Goal: Task Accomplishment & Management: Use online tool/utility

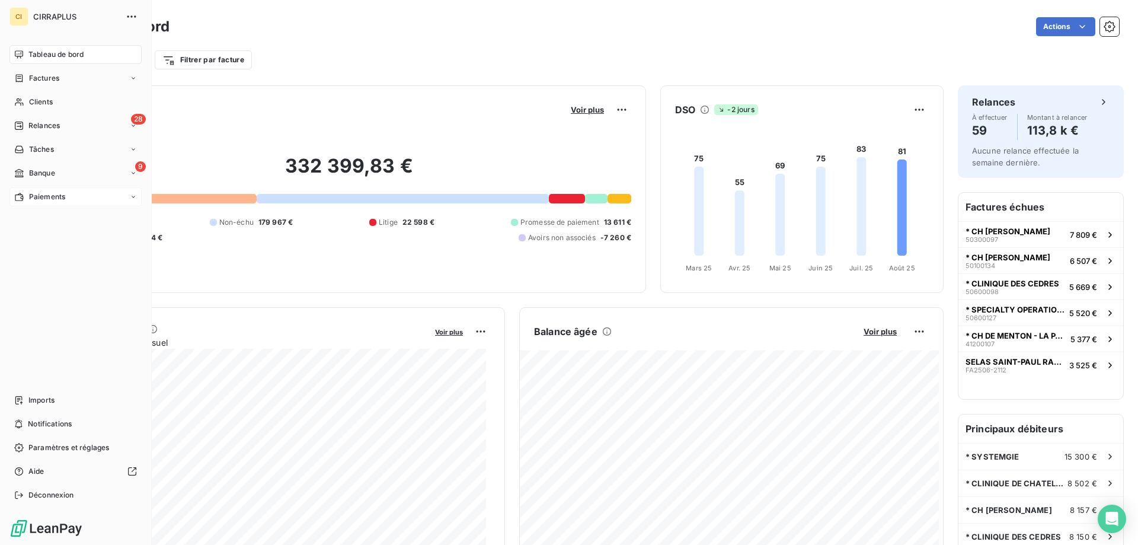
click at [41, 197] on span "Paiements" at bounding box center [47, 196] width 36 height 11
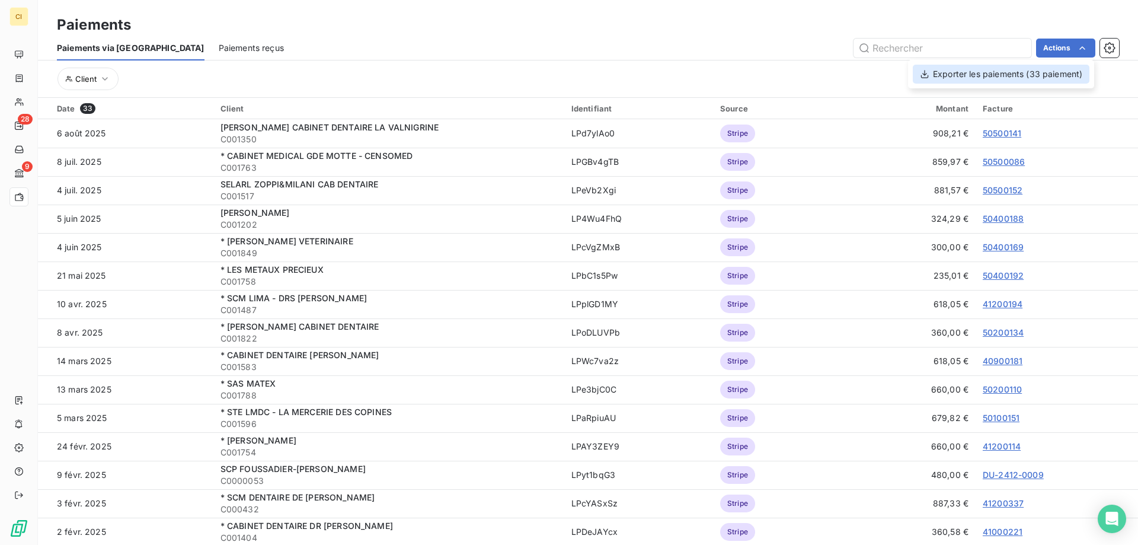
click at [1027, 74] on div "Exporter les paiements (33 paiement)" at bounding box center [1001, 74] width 177 height 19
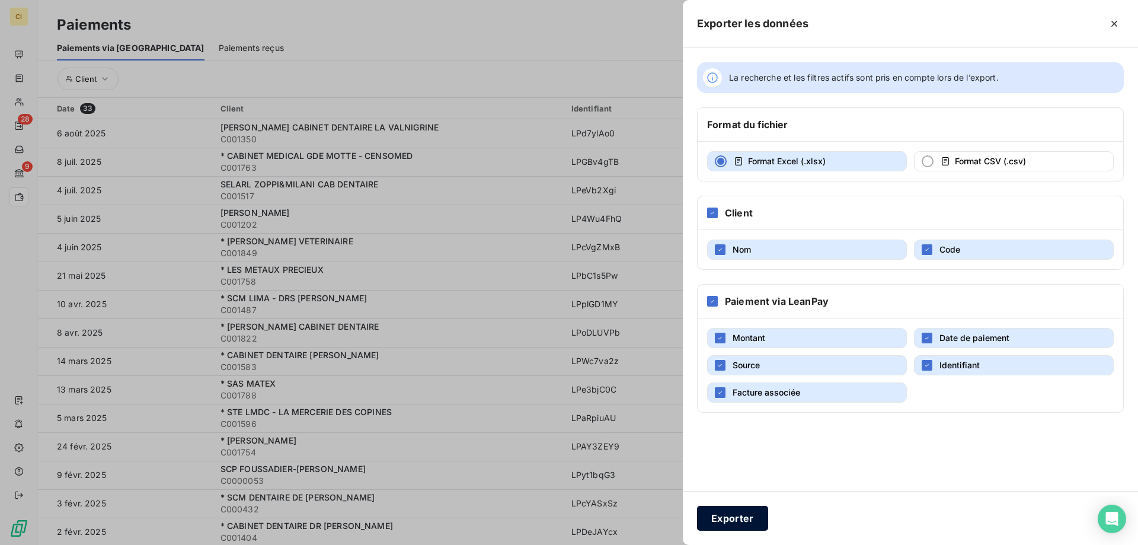
click at [743, 521] on button "Exporter" at bounding box center [732, 518] width 71 height 25
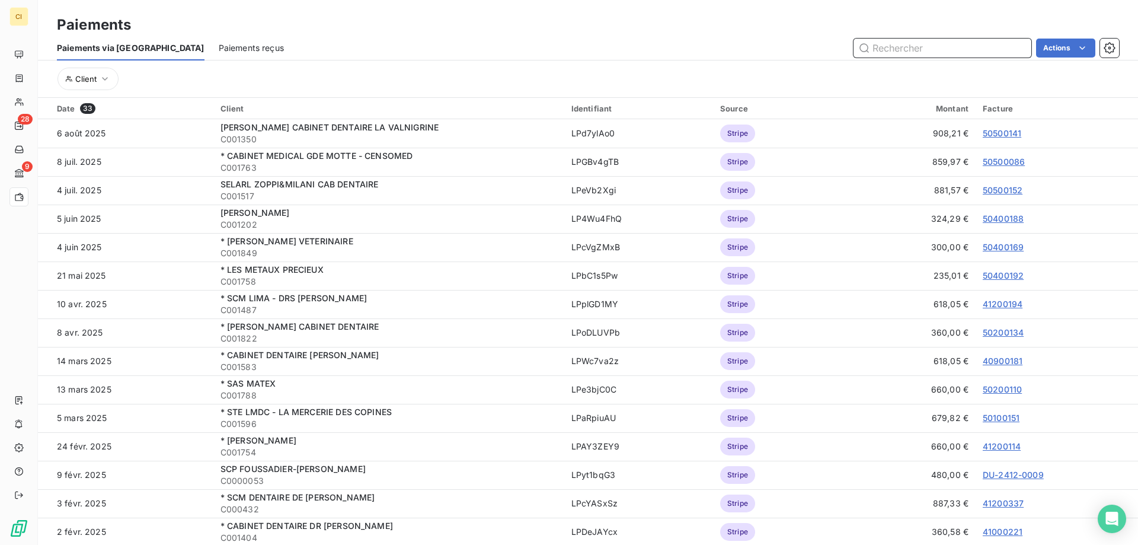
click at [219, 50] on span "Paiements reçus" at bounding box center [251, 48] width 65 height 12
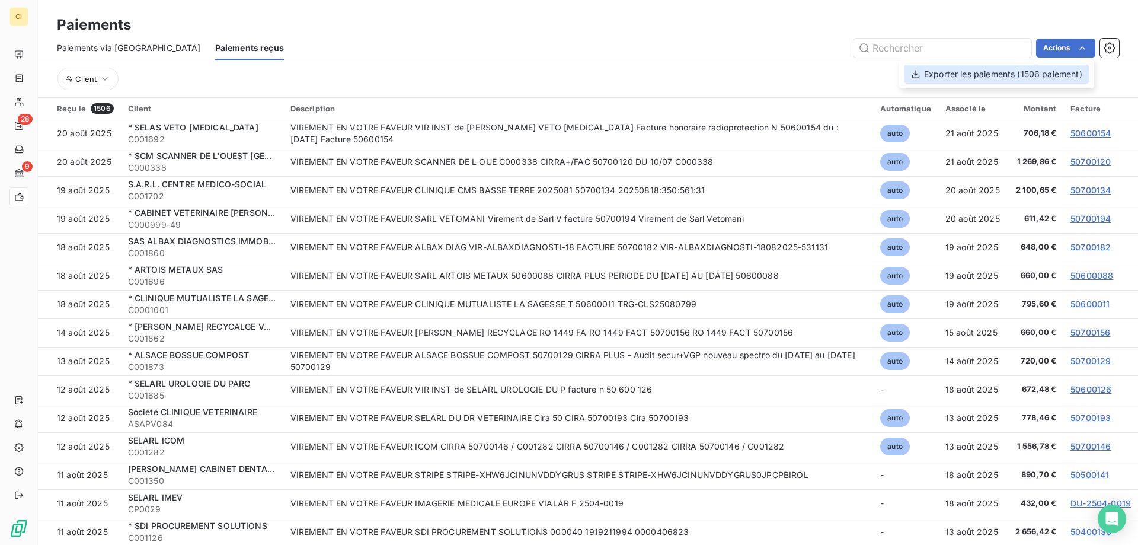
click at [965, 78] on div "Exporter les paiements (1506 paiement)" at bounding box center [997, 74] width 186 height 19
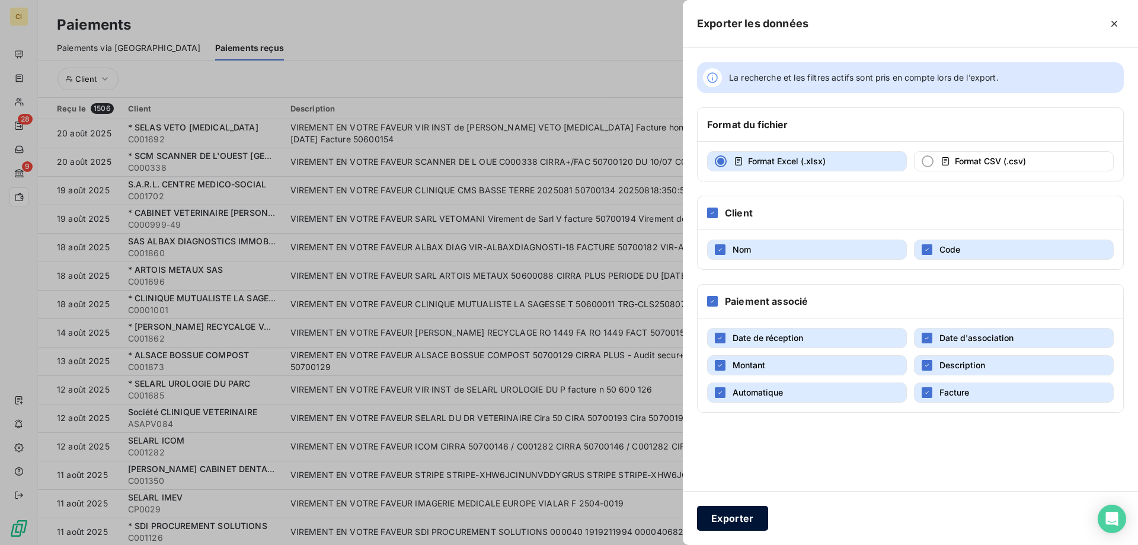
click at [735, 523] on button "Exporter" at bounding box center [732, 518] width 71 height 25
